Goal: Information Seeking & Learning: Find specific fact

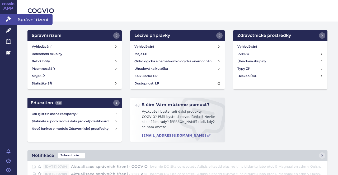
click at [23, 19] on span "Správní řízení" at bounding box center [35, 19] width 36 height 11
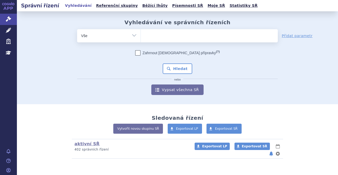
click at [148, 37] on ul at bounding box center [209, 34] width 137 height 11
click at [141, 37] on select at bounding box center [140, 35] width 0 height 13
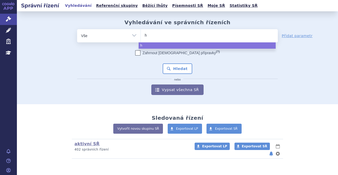
type input "he"
type input "hetr"
type input "hetro"
type input "hetron"
type input "hetroni"
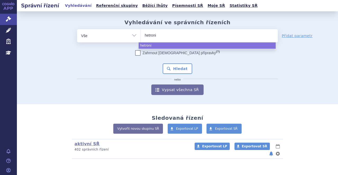
type input "hetronif"
type input "hetronifl"
type input "hetronifly"
select select "hetronifly"
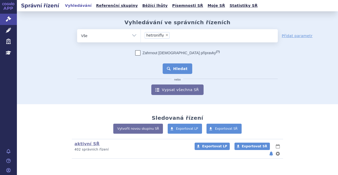
click at [170, 66] on button "Hledat" at bounding box center [177, 69] width 30 height 11
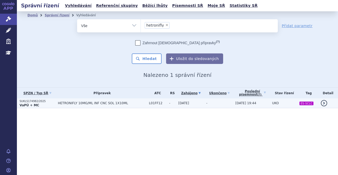
click at [109, 105] on span "HETRONIFLY 10MG/ML INF CNC SOL 1X10ML" at bounding box center [102, 104] width 88 height 4
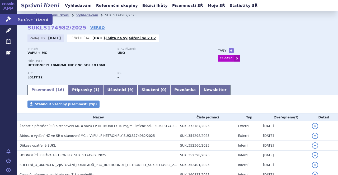
click at [20, 21] on span "Správní řízení" at bounding box center [35, 19] width 36 height 11
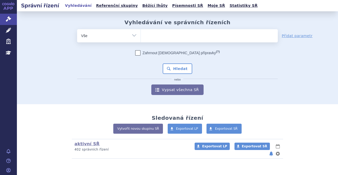
click at [152, 40] on ul at bounding box center [209, 34] width 137 height 11
click at [141, 40] on select at bounding box center [140, 35] width 0 height 13
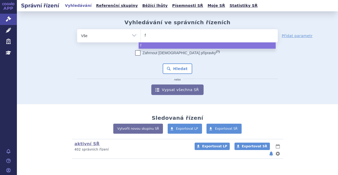
type input "fa"
type input "fab"
type input "fabha"
type input "fabhal"
type input "fabhalt"
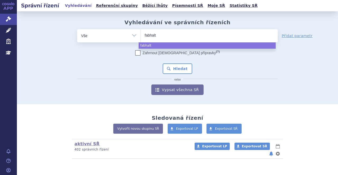
type input "fabhalta"
select select "fabhalta"
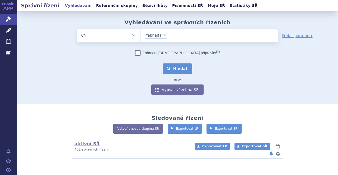
click at [174, 66] on button "Hledat" at bounding box center [177, 69] width 30 height 11
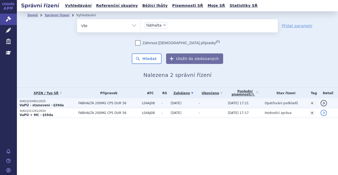
click at [80, 105] on span "FABHALTA 200MG CPS DUR 56" at bounding box center [108, 104] width 61 height 4
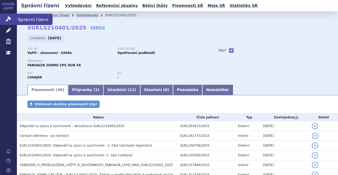
click at [34, 23] on span "Správní řízení" at bounding box center [35, 19] width 36 height 11
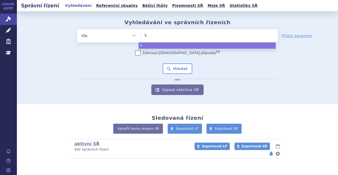
type input "ki"
type input "kis"
type input "kisq"
type input "kisqal"
type input "[MEDICAL_DATA]"
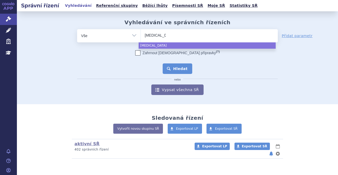
select select "[MEDICAL_DATA]"
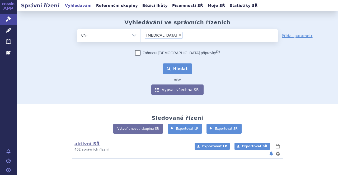
click at [175, 70] on button "Hledat" at bounding box center [177, 69] width 30 height 11
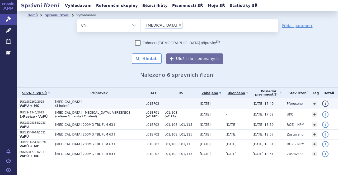
click at [81, 107] on td "[MEDICAL_DATA] (2 balení)" at bounding box center [97, 104] width 90 height 11
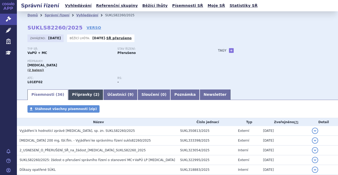
click at [81, 96] on link "Přípravky ( 2 )" at bounding box center [85, 95] width 35 height 11
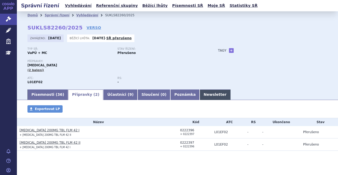
click at [199, 95] on link "Newsletter" at bounding box center [214, 95] width 31 height 11
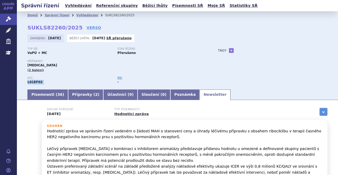
drag, startPoint x: 115, startPoint y: 79, endPoint x: 121, endPoint y: 79, distance: 6.6
click at [121, 79] on div "ATC: L01EF02 RS: -" at bounding box center [117, 83] width 180 height 12
click at [124, 82] on div "RS: -" at bounding box center [162, 81] width 90 height 8
drag, startPoint x: 122, startPoint y: 79, endPoint x: 116, endPoint y: 78, distance: 5.6
click at [117, 78] on p "RS:" at bounding box center [159, 78] width 85 height 3
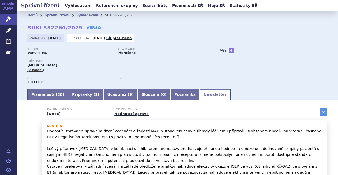
click at [105, 81] on div "ATC: L01EF02" at bounding box center [72, 81] width 90 height 8
click at [128, 78] on p "RS:" at bounding box center [159, 78] width 85 height 3
click at [33, 22] on span "Správní řízení" at bounding box center [35, 19] width 36 height 11
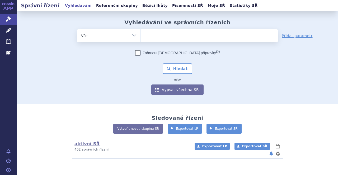
click at [154, 36] on ul at bounding box center [209, 34] width 137 height 11
click at [141, 36] on select at bounding box center [140, 35] width 0 height 13
click at [8, 8] on link "APP" at bounding box center [8, 7] width 17 height 14
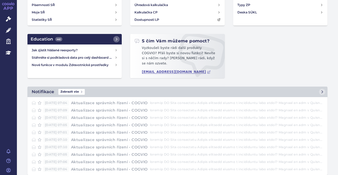
scroll to position [67, 0]
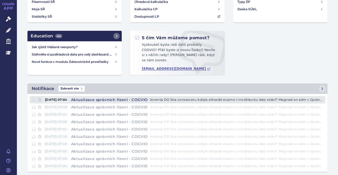
click at [114, 97] on h4 "Aktualizace správních řízení - COGVIO" at bounding box center [109, 99] width 81 height 5
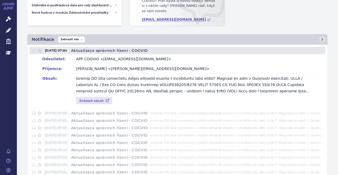
scroll to position [122, 0]
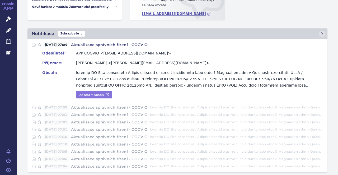
click at [97, 91] on link "Zobrazit obsah" at bounding box center [94, 94] width 36 height 7
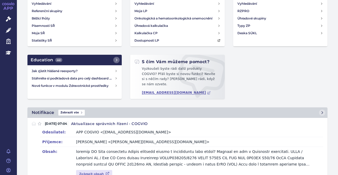
scroll to position [0, 0]
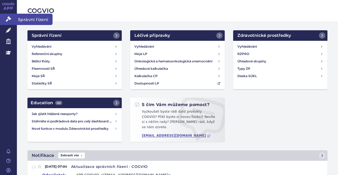
click at [23, 17] on span "Správní řízení" at bounding box center [35, 19] width 36 height 11
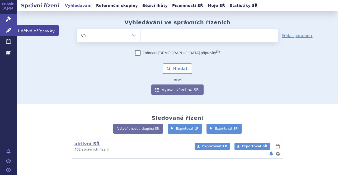
click at [31, 33] on span "Léčivé přípravky" at bounding box center [38, 30] width 42 height 11
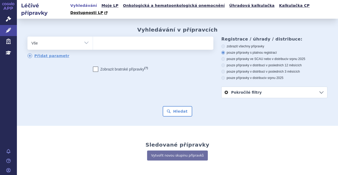
click at [102, 37] on ul at bounding box center [152, 42] width 119 height 11
click at [93, 36] on select at bounding box center [93, 42] width 0 height 13
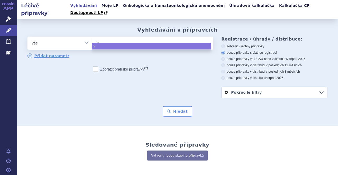
type input "vo"
type input "vov"
type input "vovz"
type input "vovzo"
type input "vovzog"
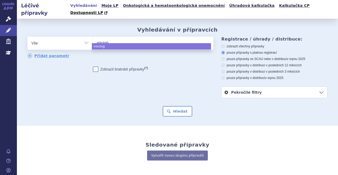
type input "vovzogo"
select select "vovzogo"
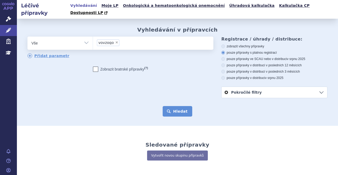
click at [172, 106] on button "Hledat" at bounding box center [177, 111] width 30 height 11
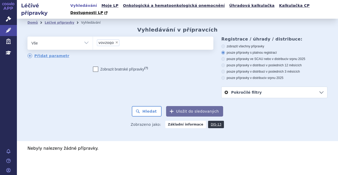
click at [93, 67] on icon at bounding box center [95, 69] width 5 height 5
click at [94, 69] on input "Zobrazit [DEMOGRAPHIC_DATA] přípravky (?)" at bounding box center [95, 70] width 3 height 3
checkbox input "true"
click at [115, 41] on span "×" at bounding box center [116, 42] width 3 height 3
click at [93, 36] on select "vovzogo" at bounding box center [93, 42] width 0 height 13
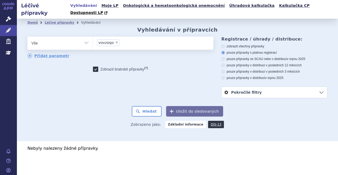
select select
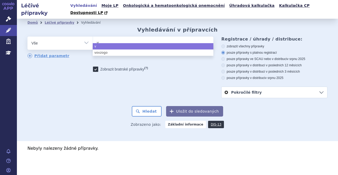
type input "vo"
type input "vox"
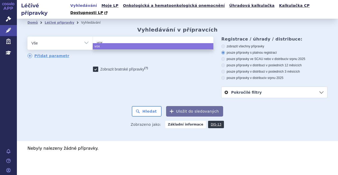
type input "voxz"
type input "voxzo"
type input "voxzogo"
select select "voxzogo"
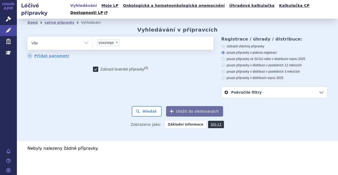
click at [94, 67] on icon at bounding box center [95, 69] width 5 height 5
click at [94, 69] on input "Zobrazit bratrské přípravky (?)" at bounding box center [95, 70] width 3 height 3
checkbox input "false"
click at [152, 106] on button "Hledat" at bounding box center [147, 111] width 30 height 11
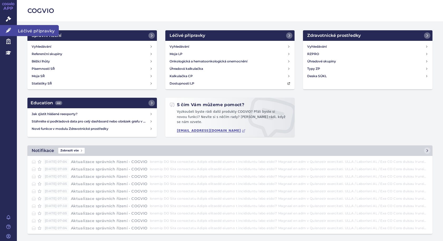
click at [38, 30] on span "Léčivé přípravky" at bounding box center [38, 30] width 42 height 11
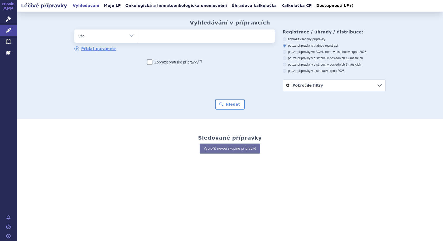
click at [160, 36] on ul at bounding box center [206, 35] width 137 height 11
click at [138, 36] on select at bounding box center [138, 35] width 0 height 13
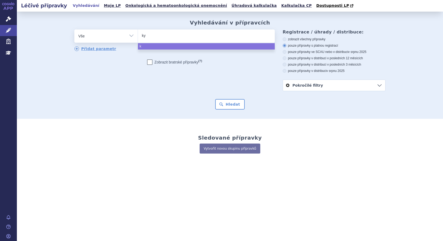
type input "kym"
type input "kymr"
type input "kymri"
type input "kymria"
select select "kymria"
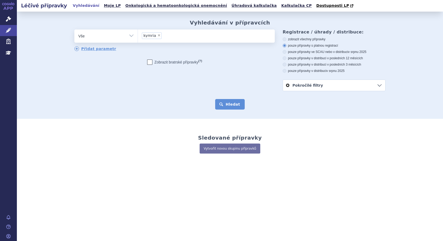
click at [231, 105] on button "Hledat" at bounding box center [230, 104] width 30 height 11
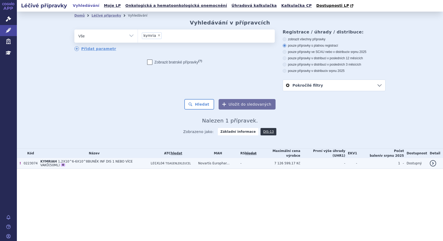
click at [63, 162] on span "1,2X10^6-6X10^8BUNĚK INF DIS 1 NEBO VÍCE VAKŮ(50ML)" at bounding box center [86, 163] width 92 height 7
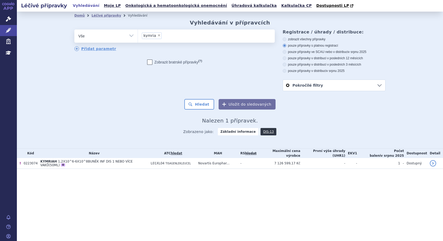
click at [157, 36] on span "×" at bounding box center [158, 35] width 3 height 3
click at [138, 36] on select "kymria" at bounding box center [138, 35] width 0 height 13
select select
type input "ye"
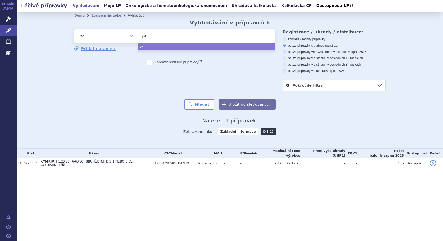
type input "yes"
type input "yesca"
type input "yescar"
type input "yescarta"
select select "yescarta"
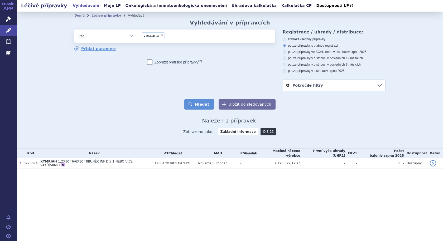
click at [201, 102] on button "Hledat" at bounding box center [199, 104] width 30 height 11
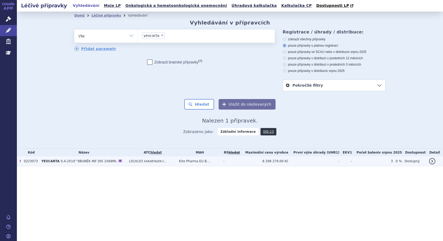
click at [75, 162] on span "0,4-2X10^8BUNĚK INF DIS 1X68ML" at bounding box center [89, 162] width 56 height 4
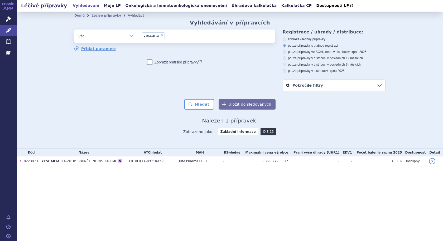
click at [161, 36] on span "×" at bounding box center [162, 35] width 3 height 3
click at [138, 36] on select "yescarta" at bounding box center [138, 35] width 0 height 13
select select
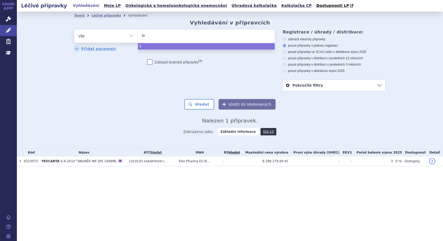
type input "bre"
type input "[PERSON_NAME]"
type input "breye"
type input "breyen"
type input "breyenz"
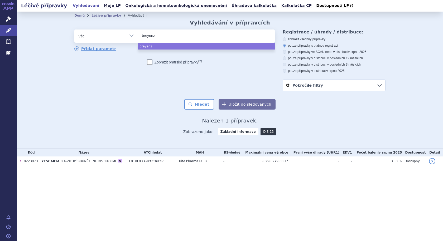
type input "breyenzi"
select select "breyenzi"
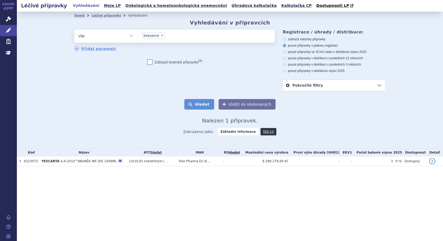
click at [201, 104] on button "Hledat" at bounding box center [199, 104] width 30 height 11
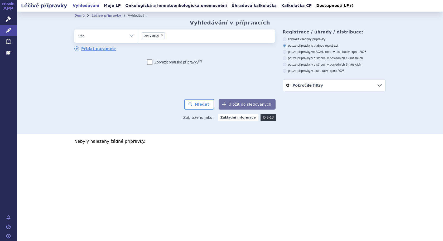
click at [161, 35] on span "×" at bounding box center [162, 35] width 3 height 3
click at [138, 35] on select "breyenzi" at bounding box center [138, 35] width 0 height 13
select select
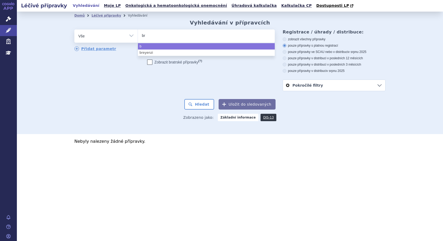
type input "bre"
type input "[PERSON_NAME]"
type input "breya"
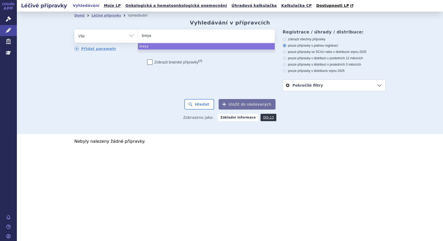
type input "breyan"
type input "breyanz"
type input "breyanzi"
select select "breyanzi"
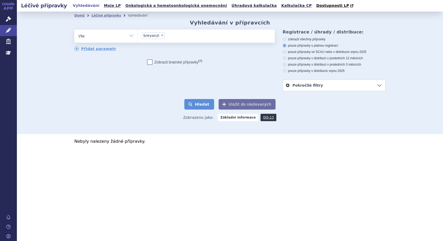
click at [207, 107] on button "Hledat" at bounding box center [199, 104] width 30 height 11
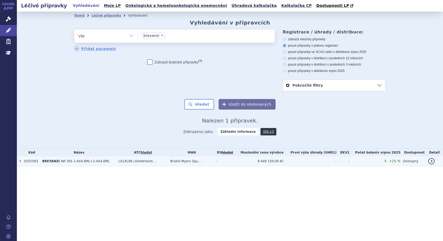
click at [82, 162] on span "INF DIS 1-4X4,6ML+1-4X4,6ML" at bounding box center [85, 162] width 49 height 4
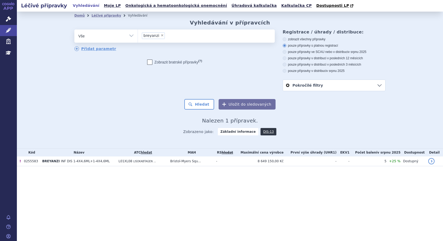
click at [161, 36] on span "×" at bounding box center [162, 35] width 3 height 3
click at [138, 36] on select "breyanzi" at bounding box center [138, 35] width 0 height 13
select select
type input "te"
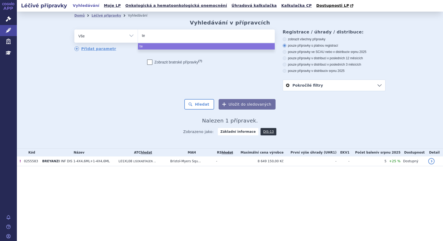
type input "tec"
type input "tecar"
type input "tecart"
type input "tecartus"
select select "tecartus"
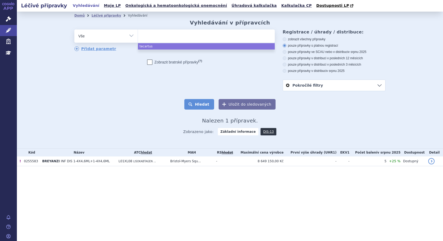
click at [200, 103] on button "Hledat" at bounding box center [199, 104] width 30 height 11
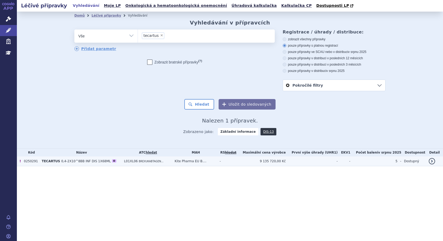
click at [68, 162] on span "0,4-2X10^8BB INF DIS 1X68ML" at bounding box center [86, 162] width 50 height 4
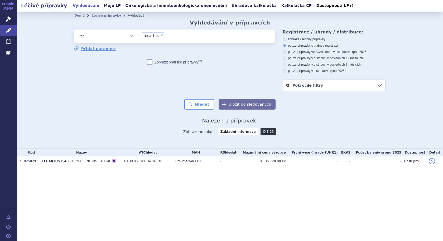
click at [160, 36] on span "×" at bounding box center [161, 35] width 3 height 3
click at [138, 36] on select "tecartus" at bounding box center [138, 35] width 0 height 13
select select
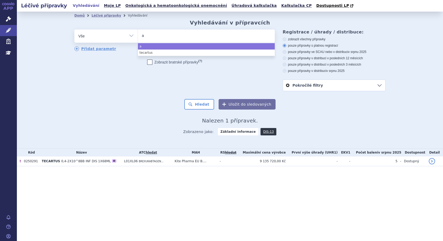
type input "ab"
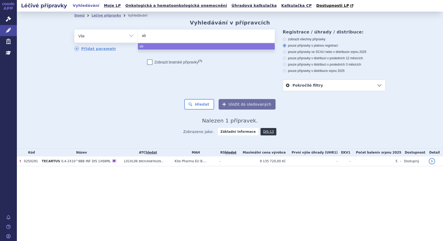
type input "abe"
type input "abec"
type input "abecm"
type input "abecma"
select select "abecma"
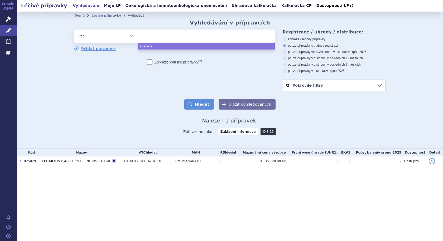
click at [200, 104] on button "Hledat" at bounding box center [199, 104] width 30 height 11
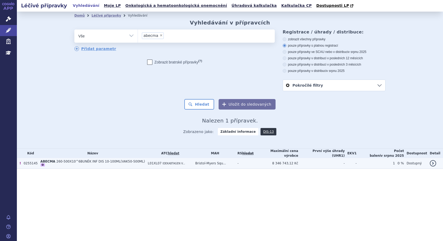
click at [75, 162] on span "260-500X10^6BUNĚK INF DIS 10-100ML(VAK50-500ML)" at bounding box center [100, 162] width 89 height 4
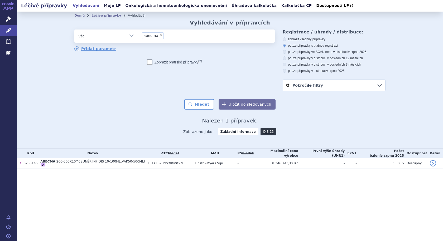
click at [161, 36] on span "×" at bounding box center [161, 35] width 3 height 3
click at [138, 36] on select "abecma" at bounding box center [138, 35] width 0 height 13
select select
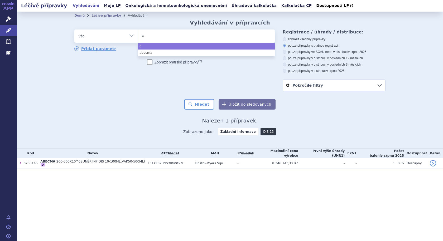
type input "ca"
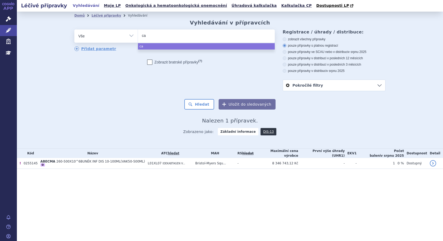
type input "car"
type input "carv"
type input "carvy"
type input "carvyk"
type input "carvykt"
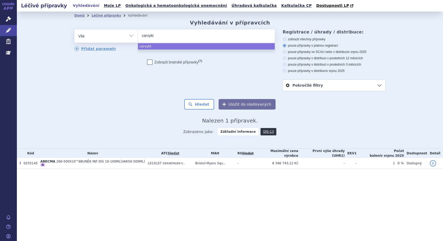
type input "carvykti"
select select "carvykti"
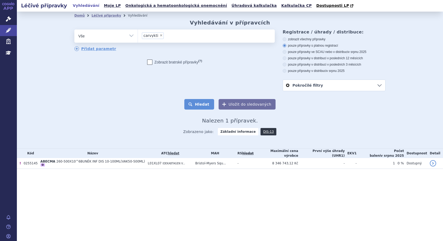
click at [199, 103] on button "Hledat" at bounding box center [199, 104] width 30 height 11
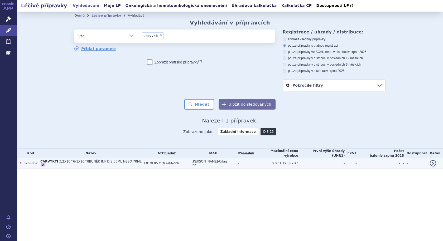
click at [86, 163] on span "3,2X10^6-1X10^8BUNĚK INF DIS 30ML NEBO 70ML" at bounding box center [100, 162] width 82 height 4
